Goal: Find contact information: Find contact information

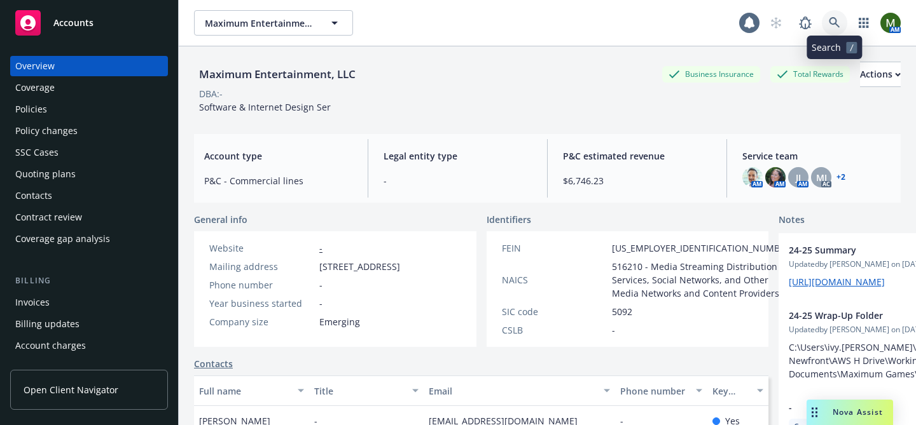
click at [832, 23] on icon at bounding box center [833, 22] width 11 height 11
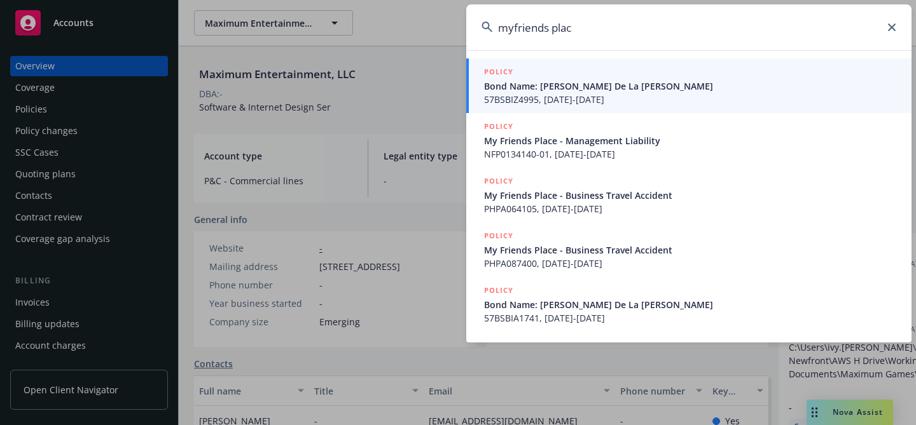
click at [549, 24] on input "myfriends plac" at bounding box center [688, 27] width 445 height 46
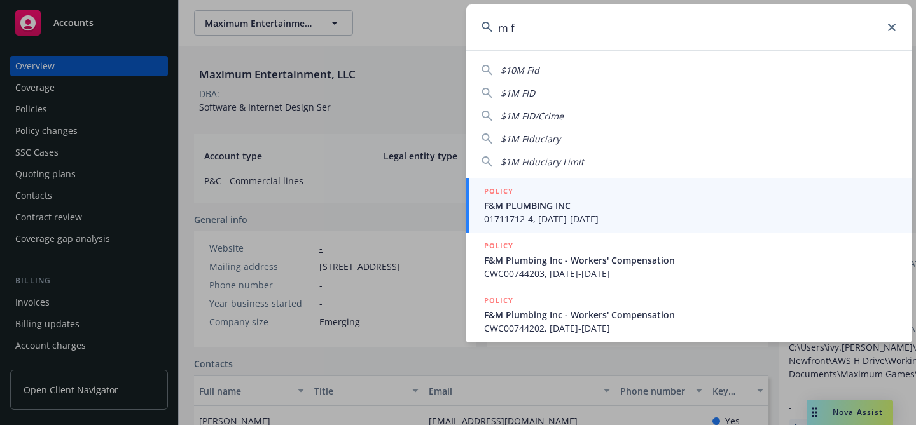
click at [764, 24] on input "m f" at bounding box center [688, 27] width 445 height 46
paste input "[PERSON_NAME][EMAIL_ADDRESS][DOMAIN_NAME]"
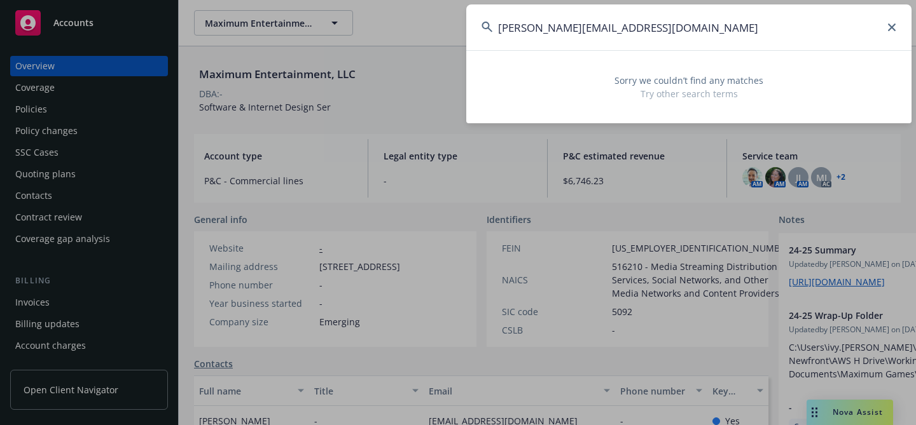
click at [512, 29] on input "[PERSON_NAME][EMAIL_ADDRESS][DOMAIN_NAME]" at bounding box center [688, 27] width 445 height 46
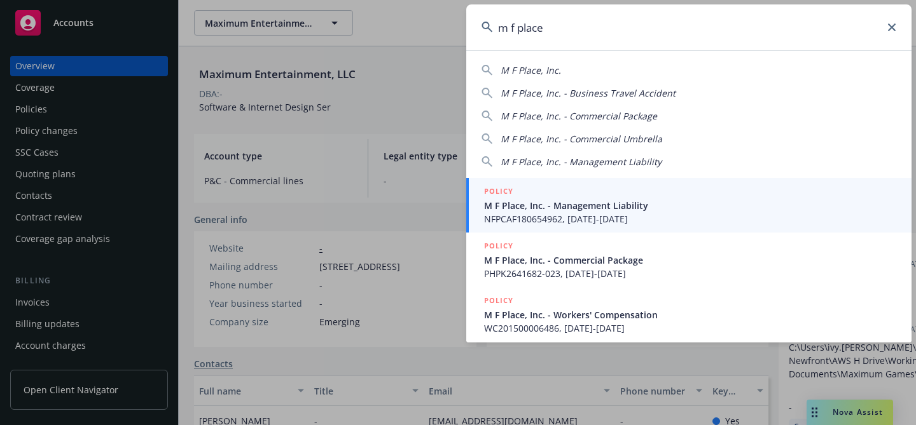
type input "m f place"
click at [554, 211] on span "M F Place, Inc. - Management Liability" at bounding box center [690, 205] width 412 height 13
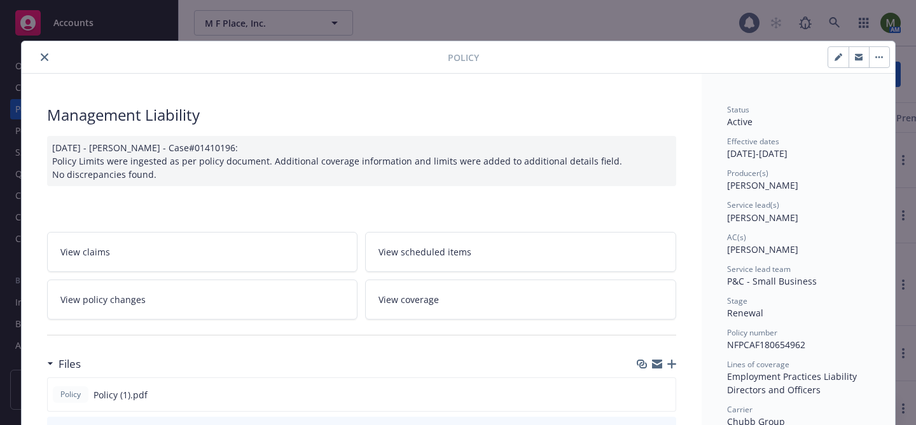
click at [41, 51] on button "close" at bounding box center [44, 57] width 15 height 15
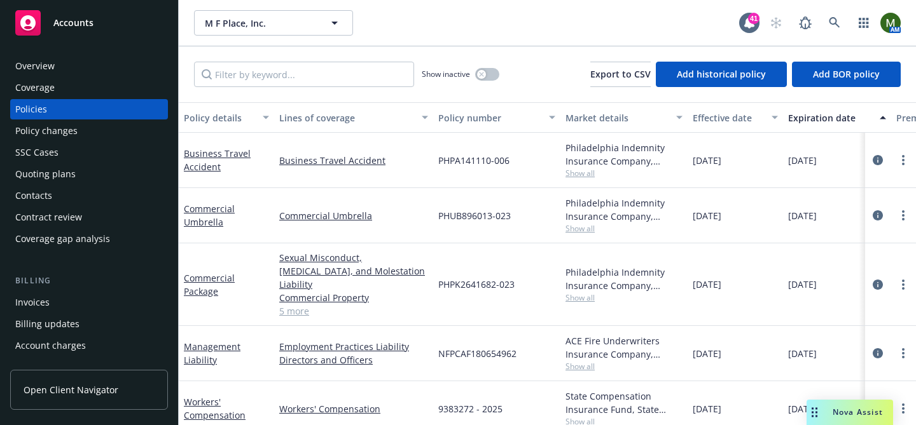
click at [92, 191] on div "Contacts" at bounding box center [89, 196] width 148 height 20
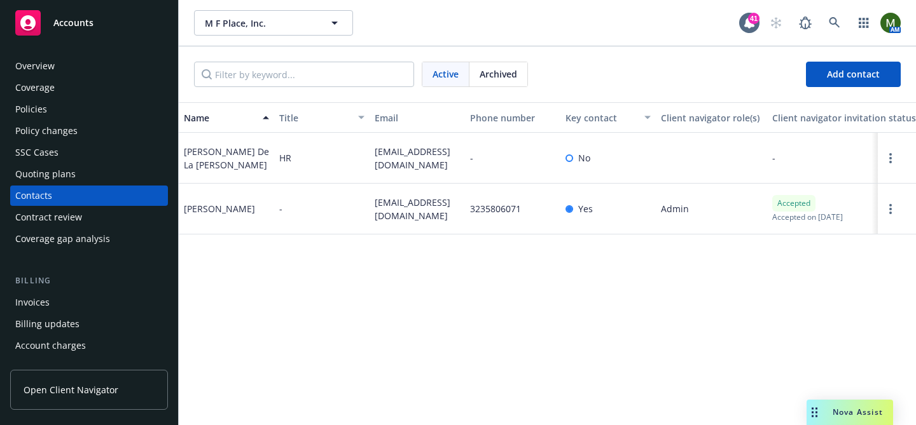
click at [98, 65] on div "Overview" at bounding box center [89, 66] width 148 height 20
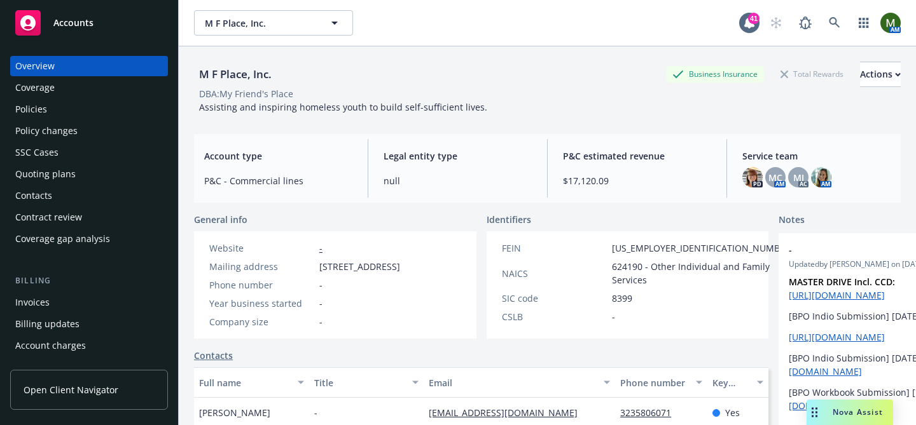
click at [219, 74] on div "M F Place, Inc." at bounding box center [235, 74] width 83 height 17
copy div "M F Place, Inc."
click at [830, 31] on link at bounding box center [833, 22] width 25 height 25
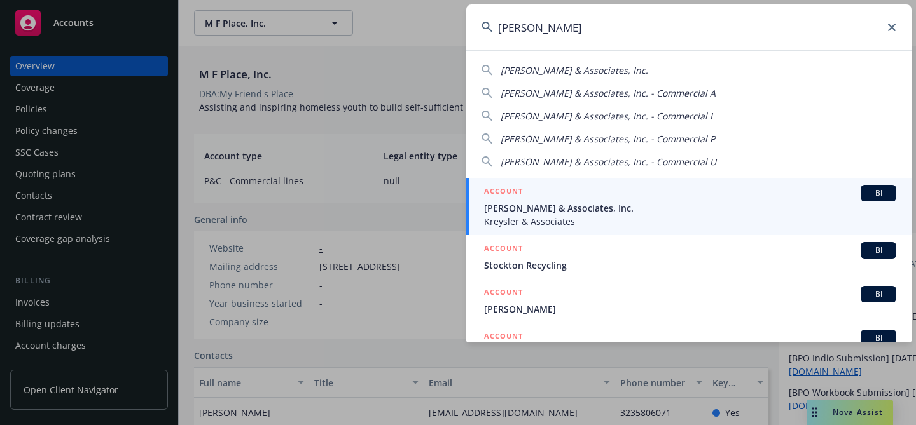
type input "[PERSON_NAME]"
click at [565, 195] on div "ACCOUNT BI" at bounding box center [690, 193] width 412 height 17
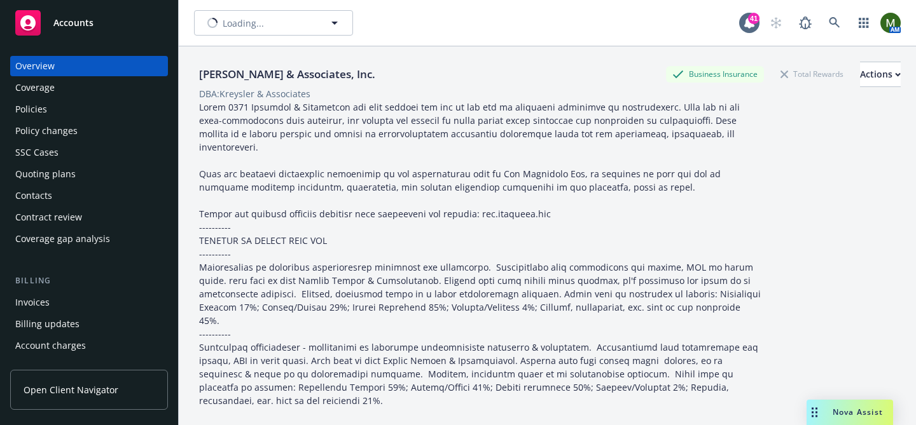
click at [90, 111] on div "Policies" at bounding box center [89, 109] width 148 height 20
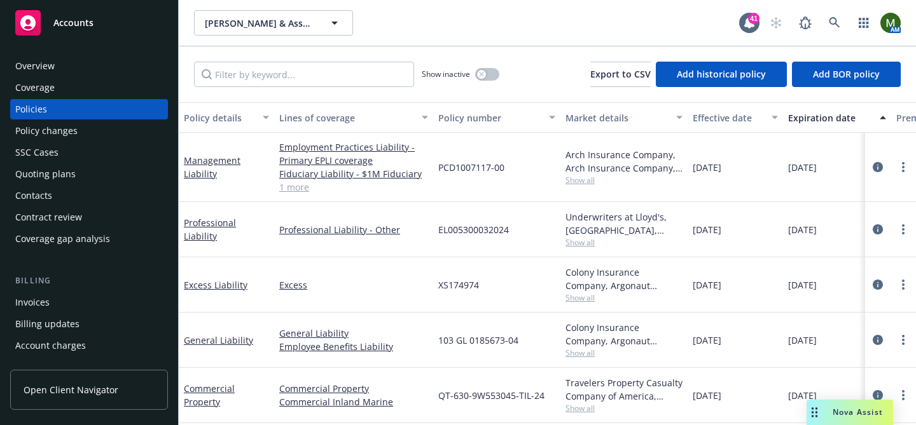
click at [92, 196] on div "Contacts" at bounding box center [89, 196] width 148 height 20
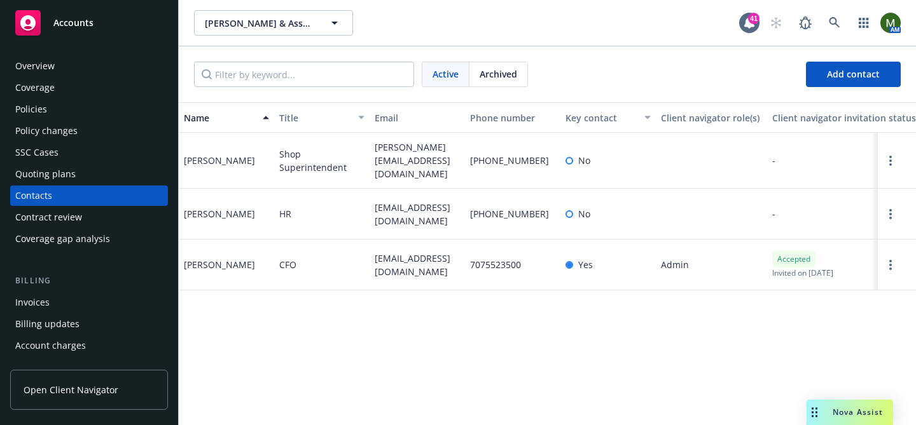
click at [406, 267] on span "[EMAIL_ADDRESS][DOMAIN_NAME]" at bounding box center [416, 265] width 85 height 27
copy span "[EMAIL_ADDRESS][DOMAIN_NAME]"
click at [106, 94] on div "Coverage" at bounding box center [89, 88] width 148 height 20
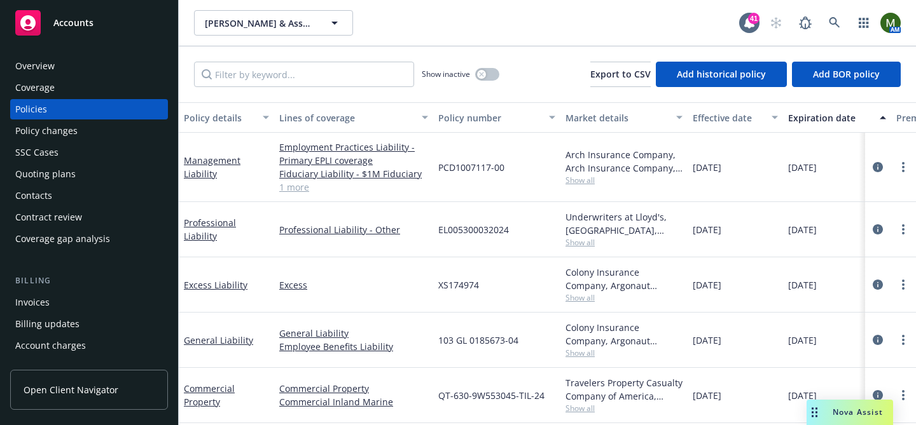
click at [107, 111] on div "Policies" at bounding box center [89, 109] width 148 height 20
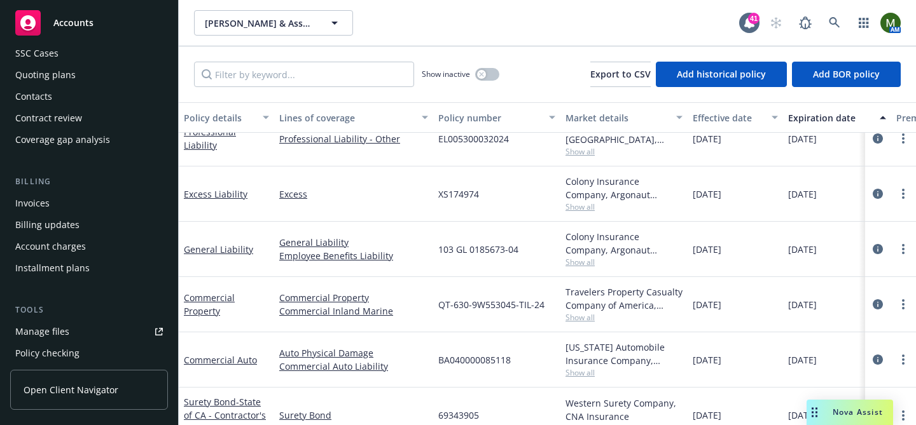
scroll to position [102, 0]
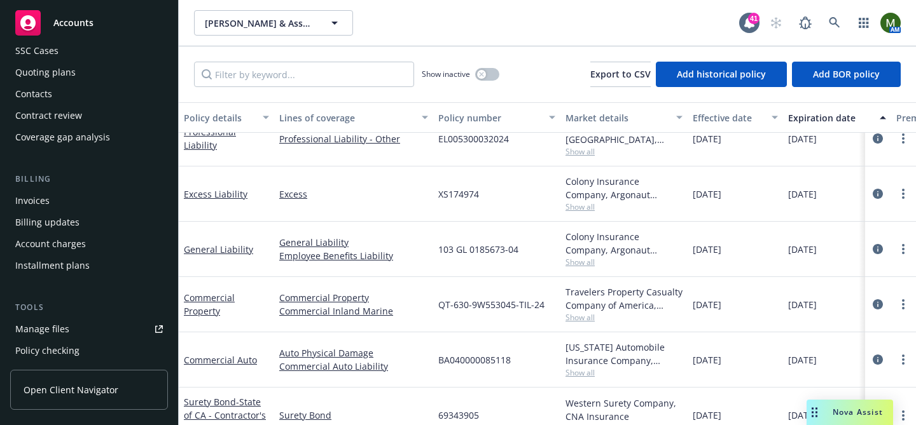
click at [79, 325] on link "Manage files" at bounding box center [89, 329] width 158 height 20
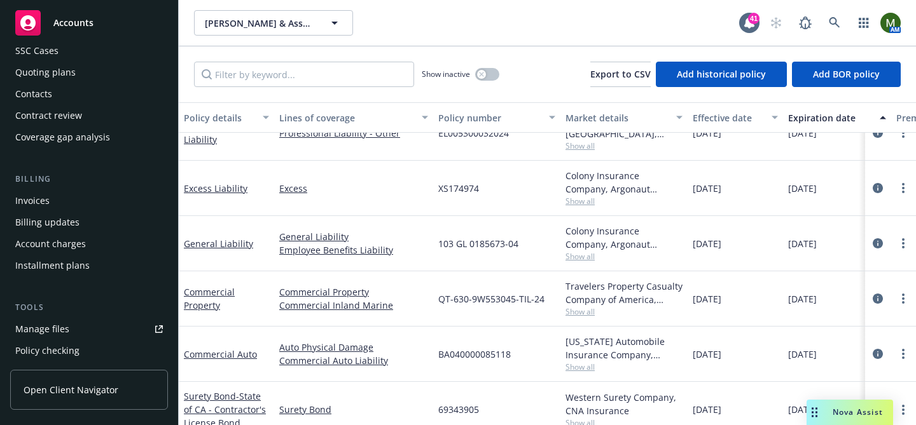
scroll to position [97, 0]
click at [124, 91] on div "Contacts" at bounding box center [89, 94] width 148 height 20
